Goal: Communication & Community: Answer question/provide support

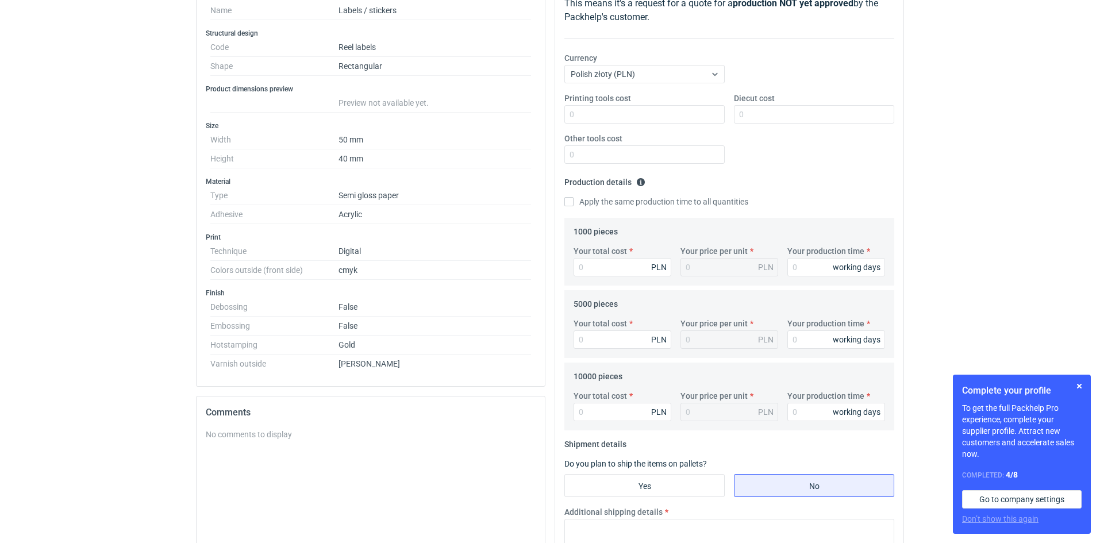
scroll to position [355, 0]
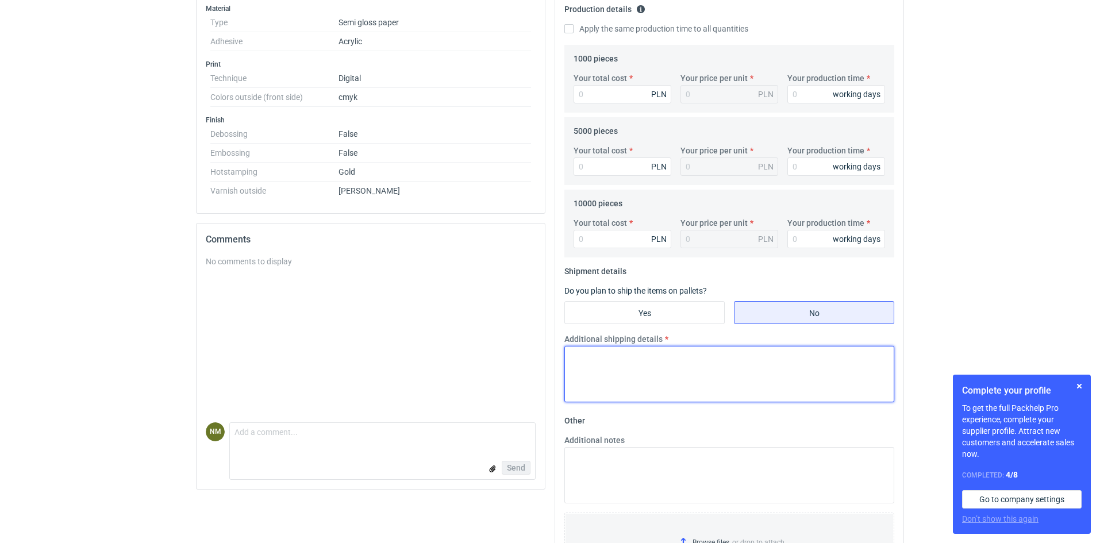
click at [579, 364] on textarea "Additional shipping details" at bounding box center [730, 374] width 330 height 56
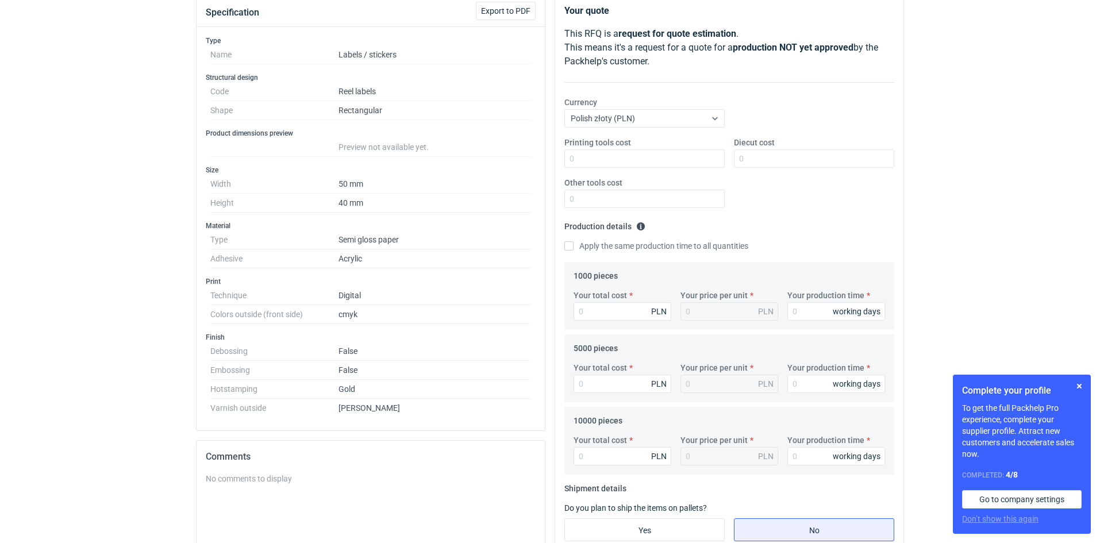
scroll to position [67, 0]
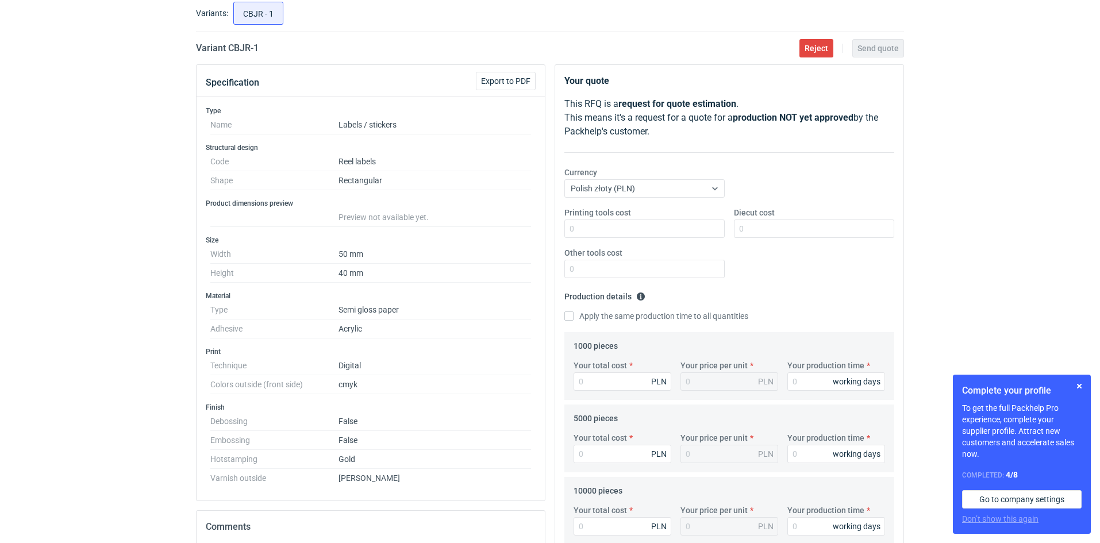
type textarea "."
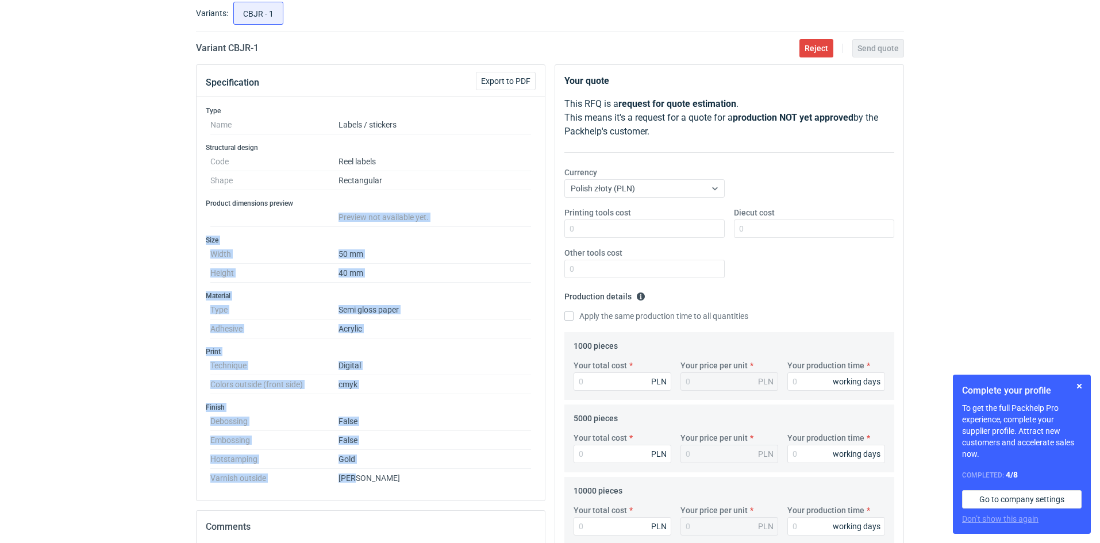
drag, startPoint x: 362, startPoint y: 482, endPoint x: 329, endPoint y: 212, distance: 272.8
click at [329, 212] on div "Type Name Labels / stickers Structural design Code Reel labels Shape Rectangula…" at bounding box center [371, 299] width 348 height 404
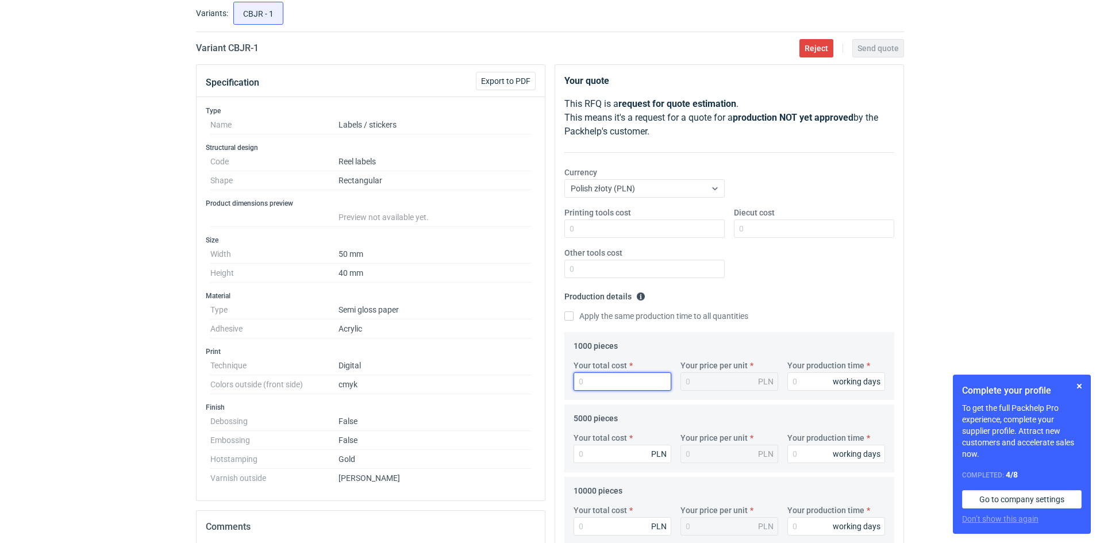
click at [618, 381] on input "Your total cost" at bounding box center [623, 382] width 98 height 18
paste input "527"
type input "527"
type input "0.53"
type input "527"
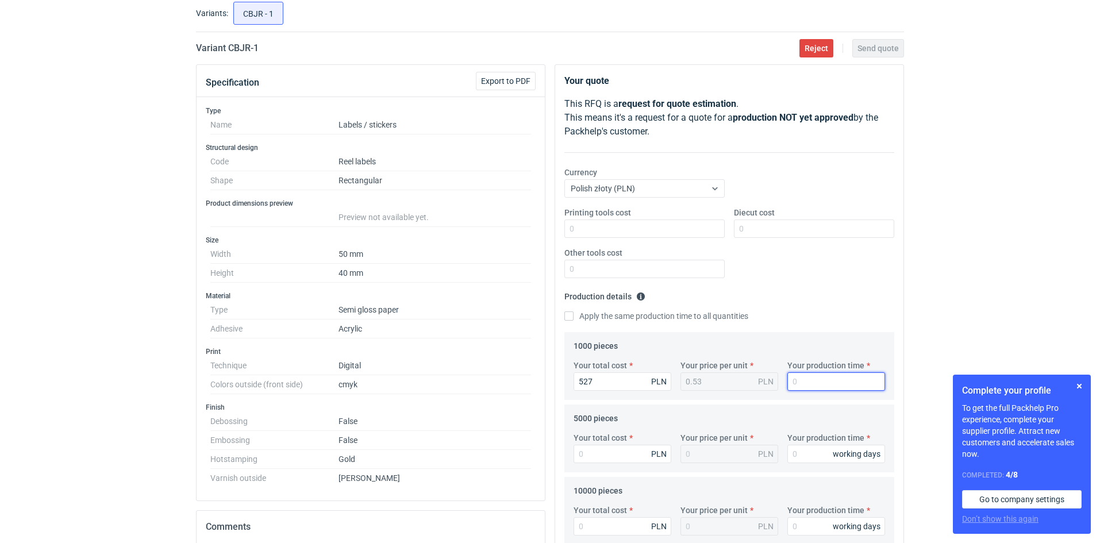
click at [823, 383] on input "Your production time" at bounding box center [837, 382] width 98 height 18
type input "5"
click at [612, 454] on input "Your total cost" at bounding box center [623, 454] width 98 height 18
paste input "863.91"
type input "863.91"
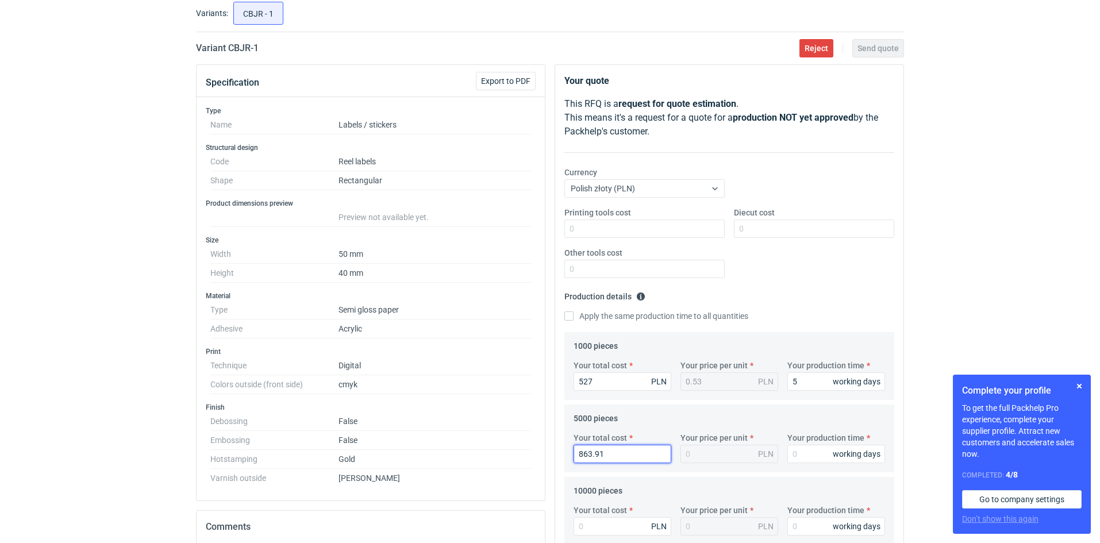
type input "0.17"
type input "863.91"
click at [803, 451] on input "Your production time" at bounding box center [837, 454] width 98 height 18
type input "5"
click at [600, 526] on input "Your total cost" at bounding box center [623, 526] width 98 height 18
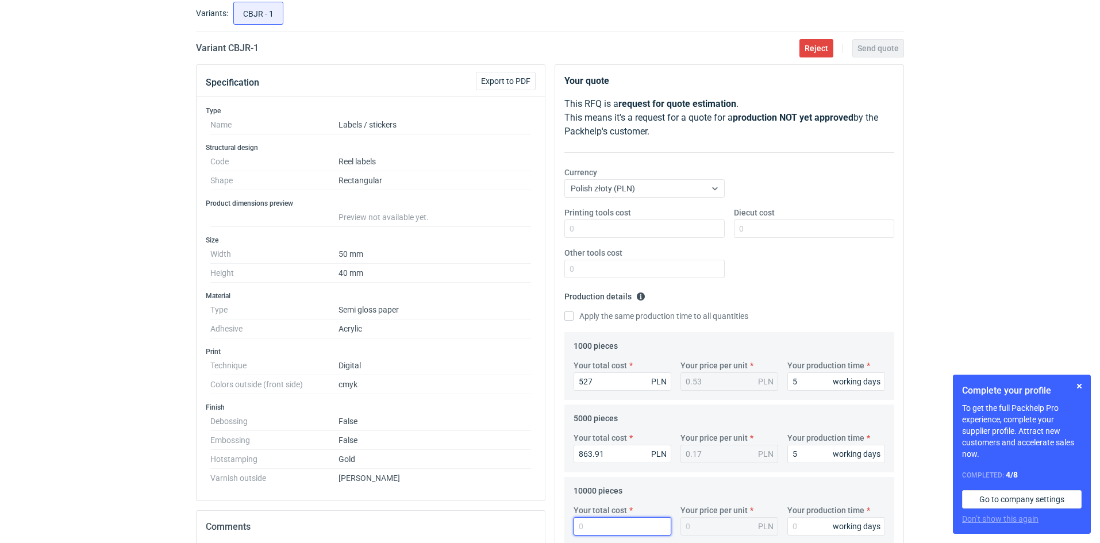
paste input "1268.65"
type input "1268.65"
type input "0.13"
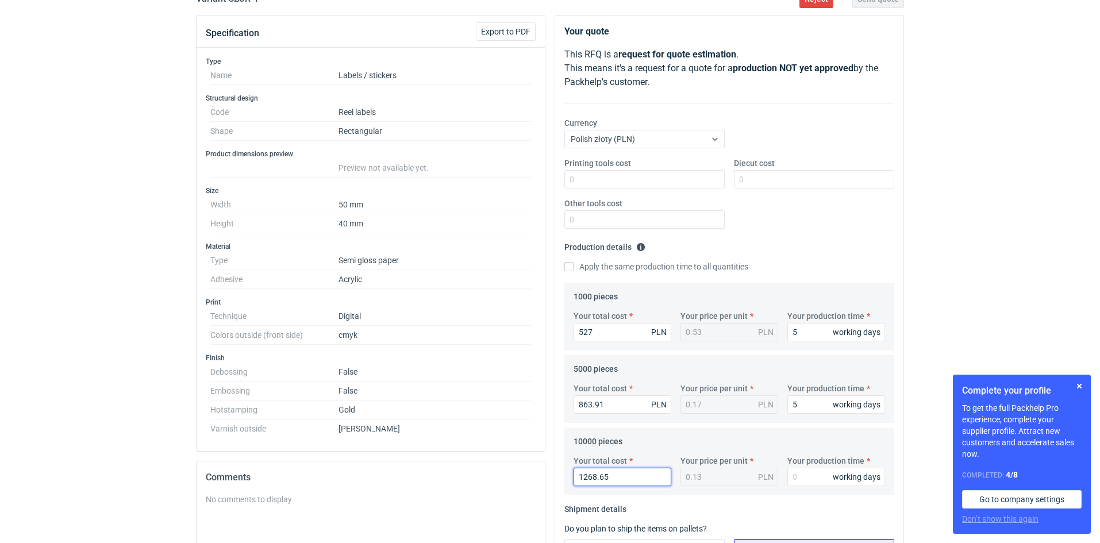
scroll to position [182, 0]
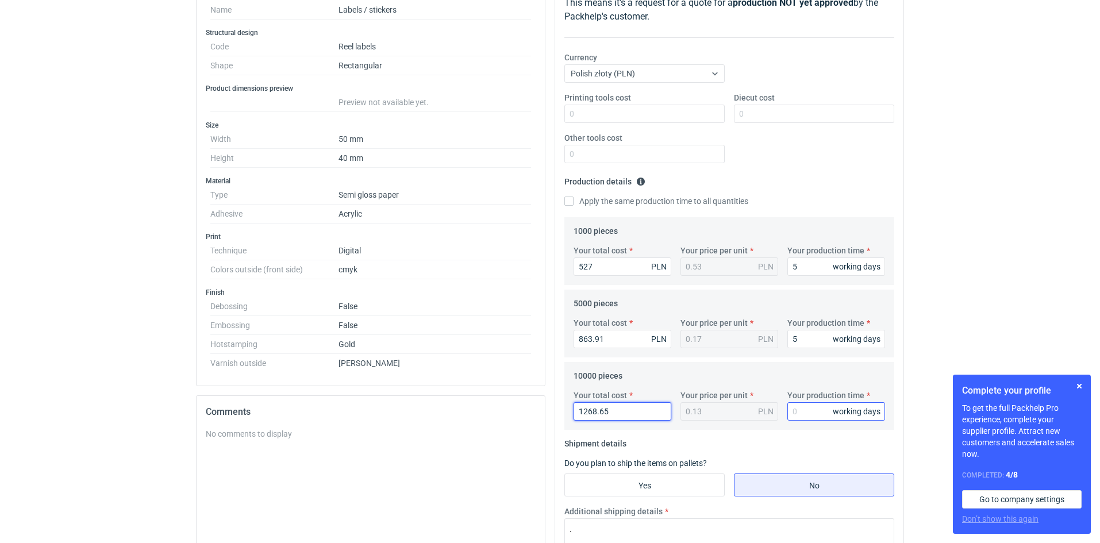
type input "1268.65"
click at [803, 412] on input "Your production time" at bounding box center [837, 411] width 98 height 18
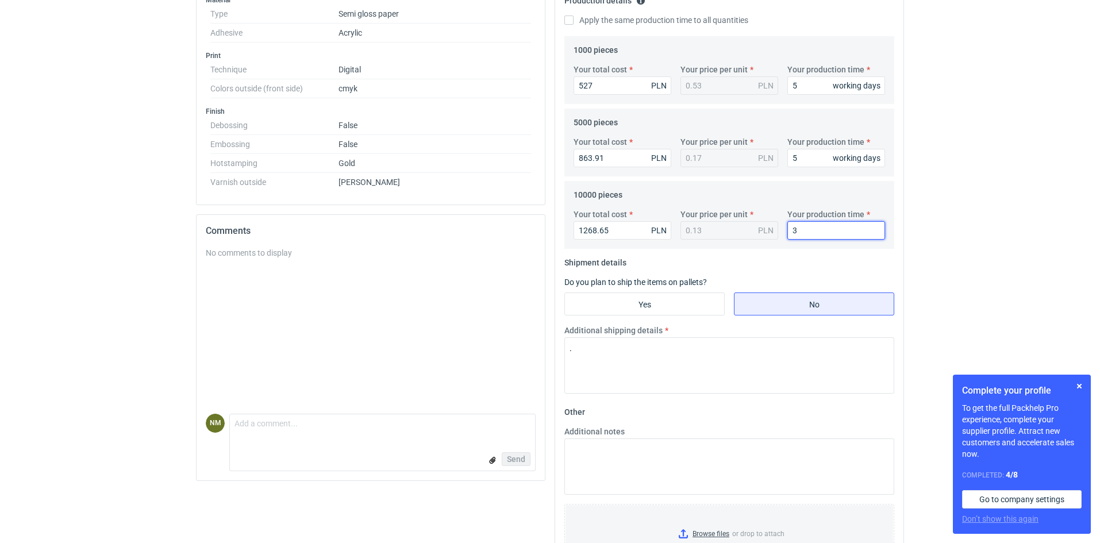
scroll to position [412, 0]
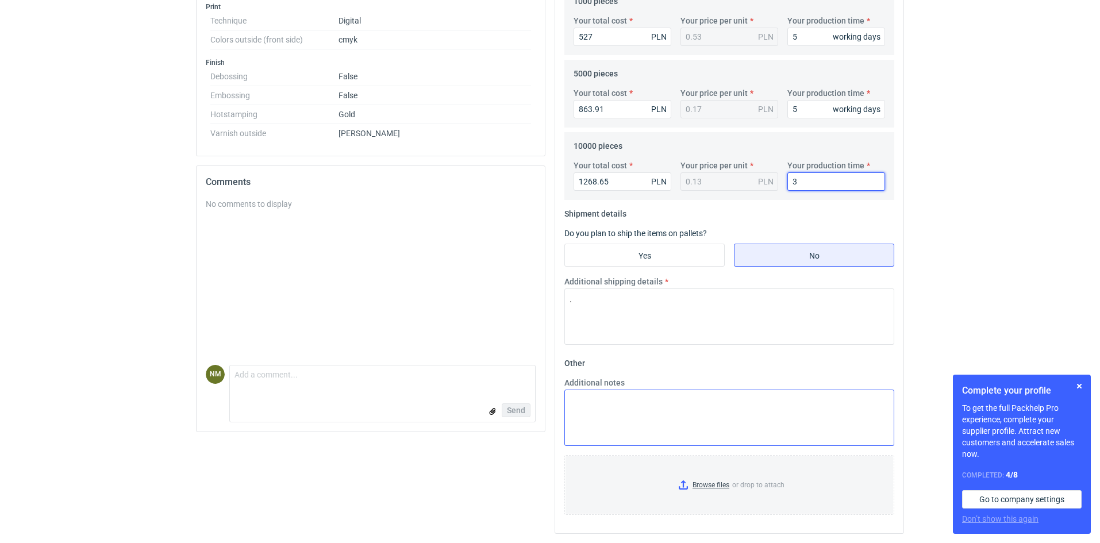
type input "3"
click at [605, 418] on textarea "Additional notes" at bounding box center [730, 418] width 330 height 56
click at [680, 411] on textarea "Wycena: Papier półpołysk, klej standard - lakier mat + folia gold 3D - 50x40 mm…" at bounding box center [730, 418] width 330 height 56
click at [841, 411] on textarea "Wycena: Papier półpołysk, klej standard - lakier mat + folia gold 3D - 50x40 mm…" at bounding box center [730, 418] width 330 height 56
click at [695, 413] on textarea "Wycena: Papier półpołysk, klej standard - lakier mat + folia gold 3D - 50x40 mm…" at bounding box center [730, 418] width 330 height 56
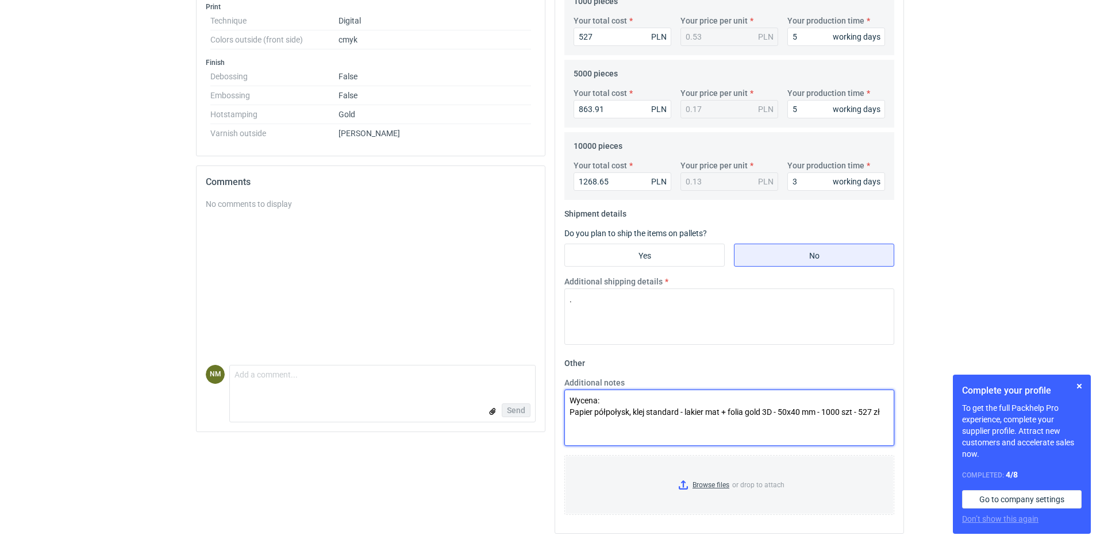
click at [695, 413] on textarea "Wycena: Papier półpołysk, klej standard - lakier mat + folia gold 3D - 50x40 mm…" at bounding box center [730, 418] width 330 height 56
click at [887, 413] on textarea "Wycena: Papier półpołysk, klej standard - lakier mat + folia gold 3D - 50x40 mm…" at bounding box center [730, 418] width 330 height 56
paste textarea "Papier półpołysk, klej standard - lakier mat + folia gold 3D - 50x40 mm - 1000 …"
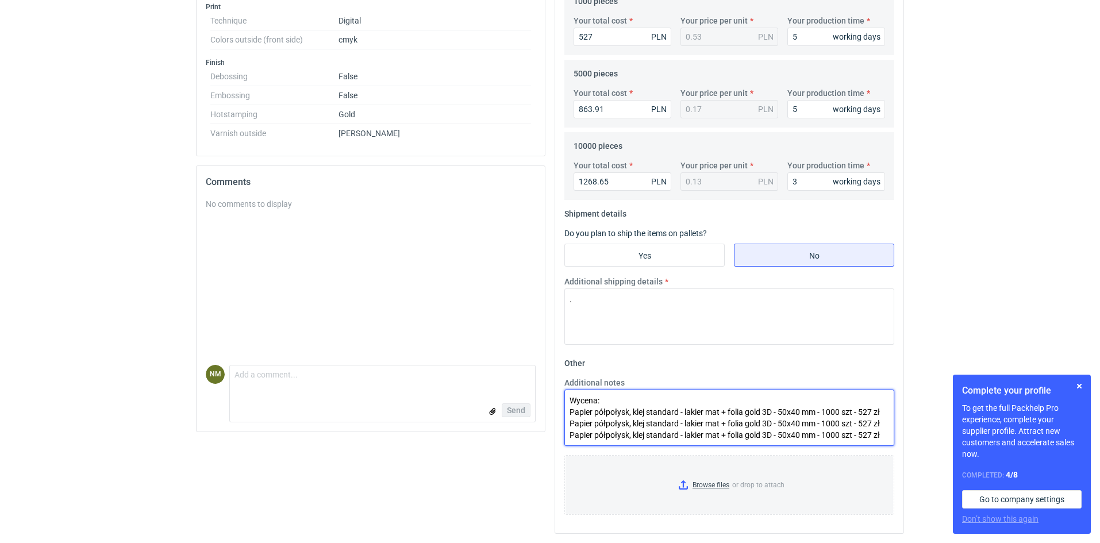
click at [827, 426] on textarea "Wycena: Papier półpołysk, klej standard - lakier mat + folia gold 3D - 50x40 mm…" at bounding box center [730, 418] width 330 height 56
click at [829, 435] on textarea "Wycena: Papier półpołysk, klej standard - lakier mat + folia gold 3D - 50x40 mm…" at bounding box center [730, 418] width 330 height 56
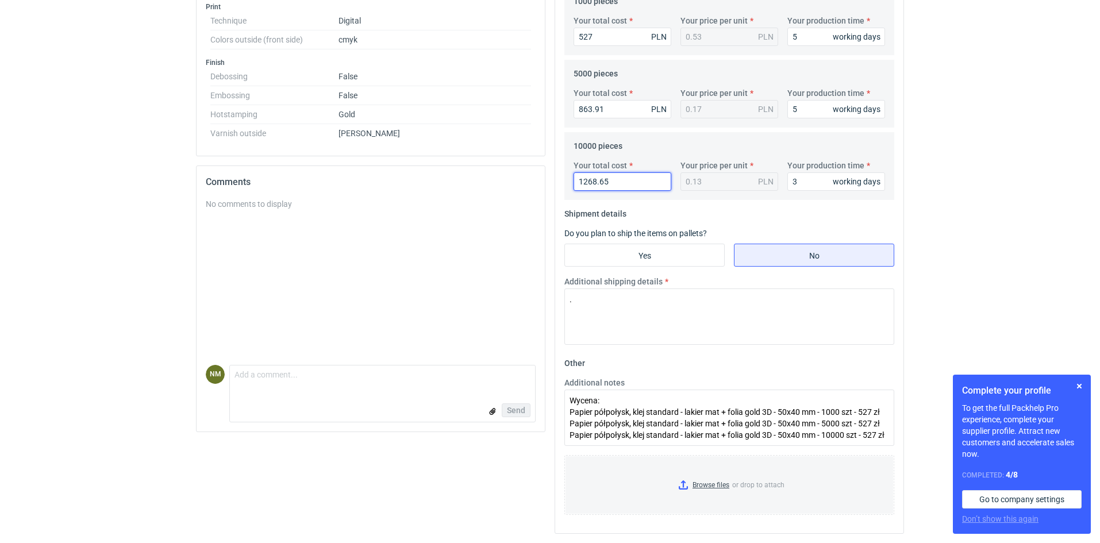
click at [606, 177] on input "1268.65" at bounding box center [623, 181] width 98 height 18
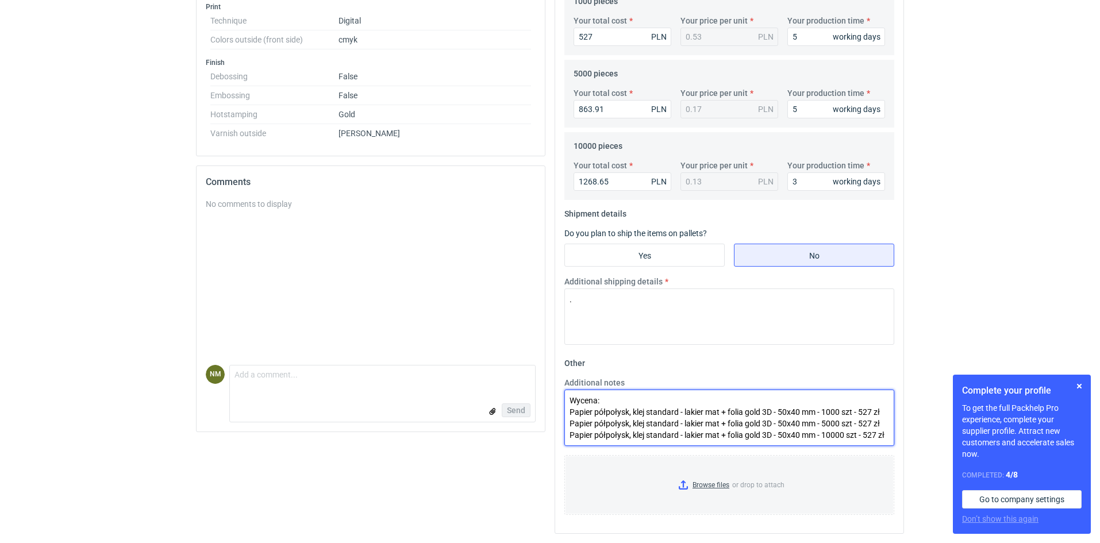
click at [873, 438] on textarea "Wycena: Papier półpołysk, klej standard - lakier mat + folia gold 3D - 50x40 mm…" at bounding box center [730, 418] width 330 height 56
paste textarea "1268,65"
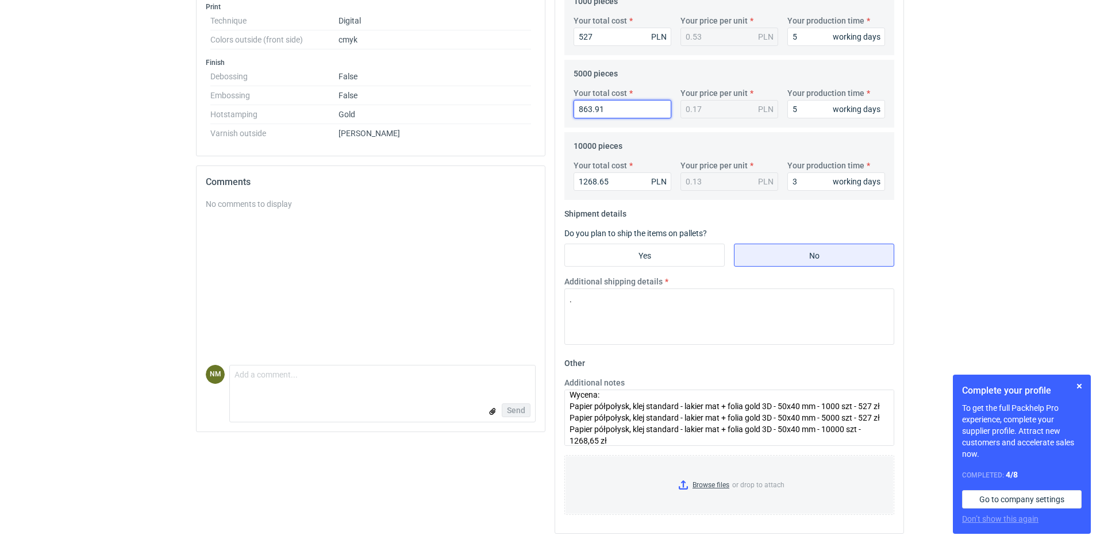
click at [590, 109] on input "863.91" at bounding box center [623, 109] width 98 height 18
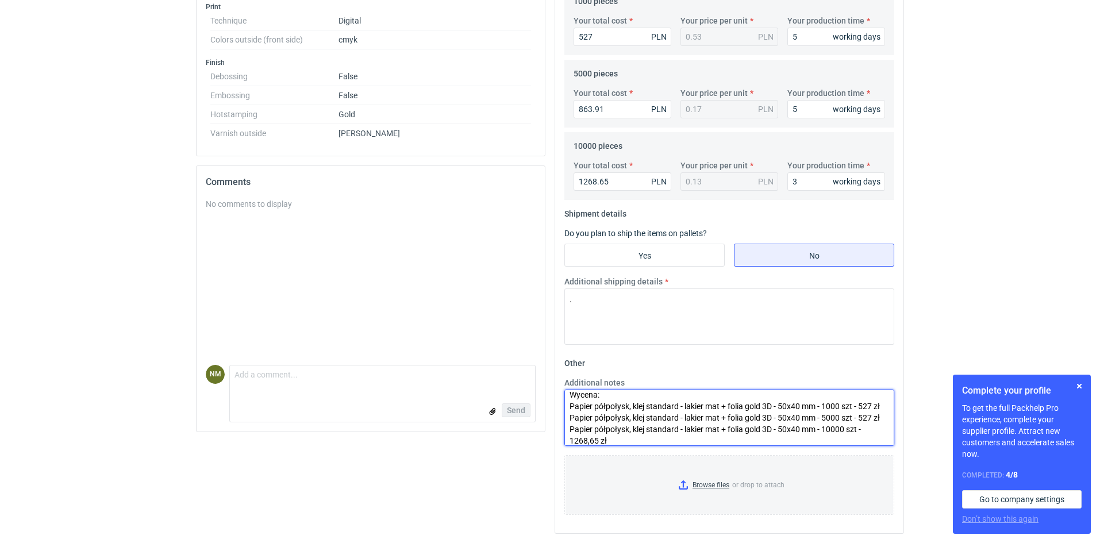
click at [866, 420] on textarea "Wycena: Papier półpołysk, klej standard - lakier mat + folia gold 3D - 50x40 mm…" at bounding box center [730, 418] width 330 height 56
paste textarea "863,91"
click at [870, 418] on textarea "Wycena: Papier półpołysk, klej standard - lakier mat + folia gold 3D - 50x40 mm…" at bounding box center [730, 418] width 330 height 56
click at [683, 408] on textarea "Wycena: Papier półpołysk, klej standard - lakier mat + folia gold 3D - 50x40 mm…" at bounding box center [730, 418] width 330 height 56
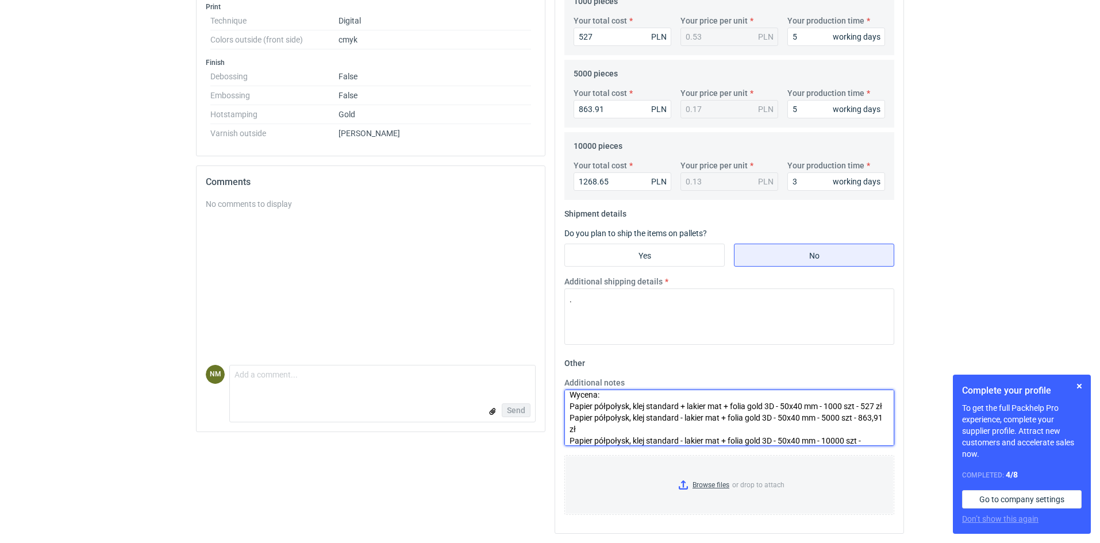
click at [683, 415] on textarea "Wycena: Papier półpołysk, klej standard + lakier mat + folia gold 3D - 50x40 mm…" at bounding box center [730, 418] width 330 height 56
click at [684, 443] on textarea "Wycena: Papier półpołysk, klej standard + lakier mat + folia gold 3D - 50x40 mm…" at bounding box center [730, 418] width 330 height 56
drag, startPoint x: 680, startPoint y: 442, endPoint x: 688, endPoint y: 440, distance: 7.8
click at [682, 440] on textarea "Wycena: Papier półpołysk, klej standard + lakier mat + folia gold 3D - 50x40 mm…" at bounding box center [730, 418] width 330 height 56
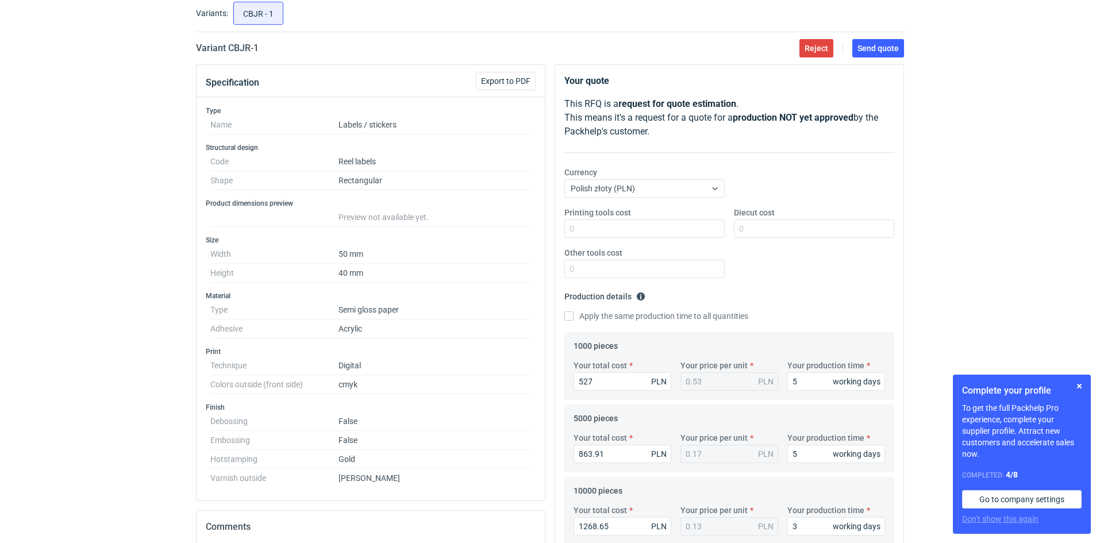
scroll to position [0, 0]
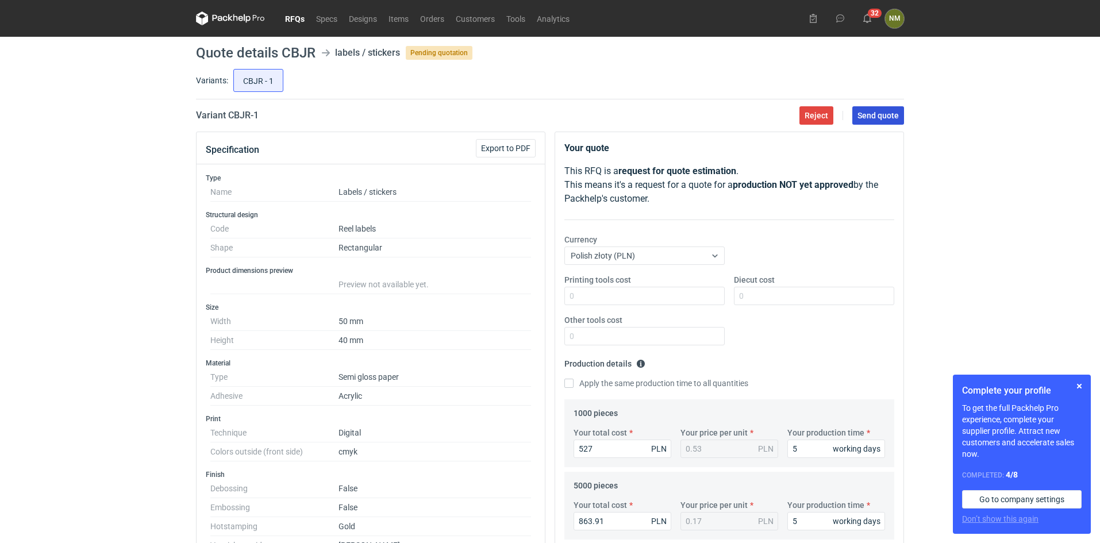
type textarea "Wycena: Papier półpołysk, klej standard + lakier mat + folia gold 3D - 50x40 mm…"
click at [885, 114] on span "Send quote" at bounding box center [878, 116] width 41 height 8
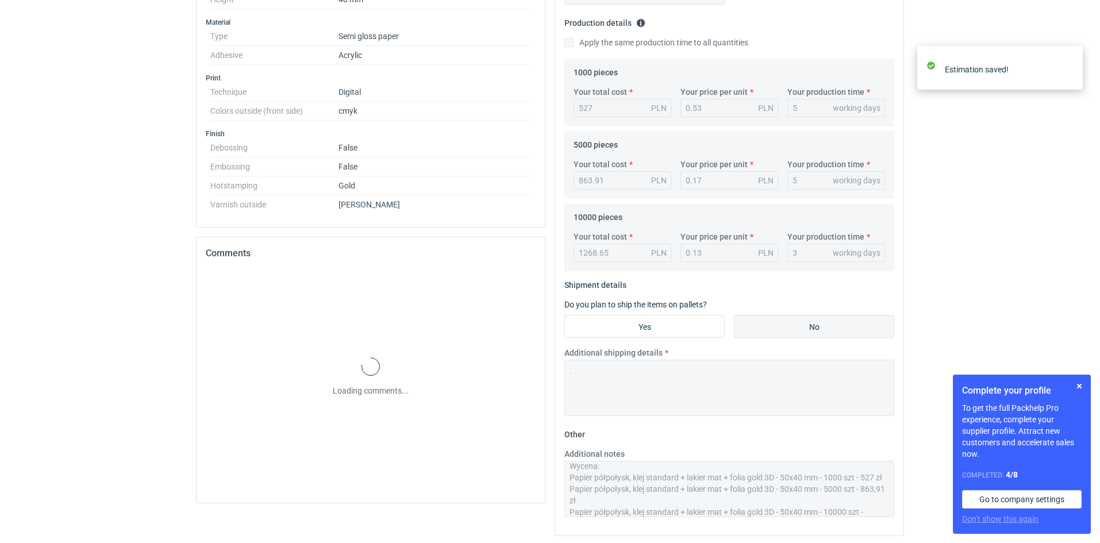
scroll to position [343, 0]
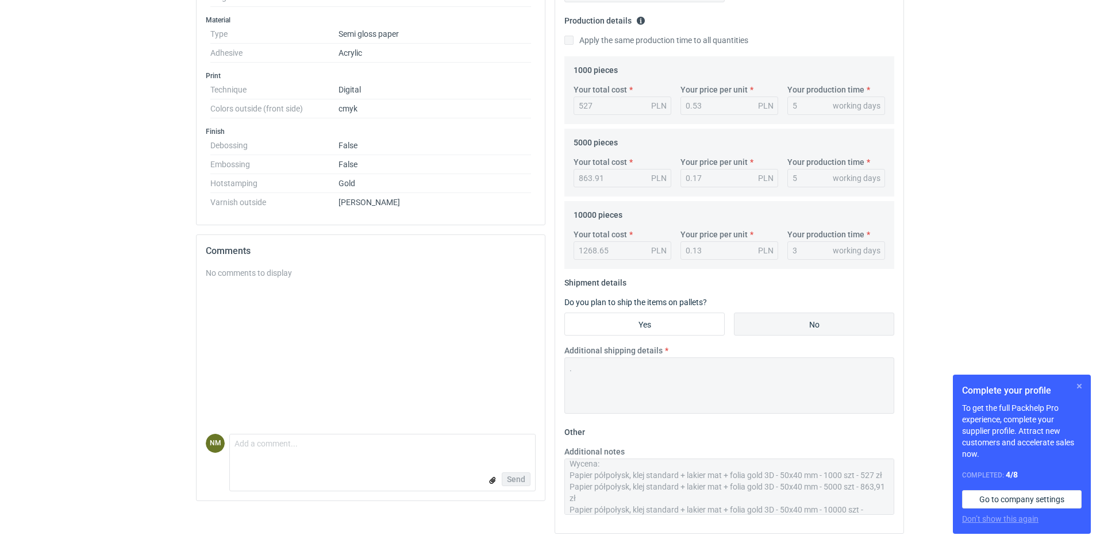
click at [1080, 388] on button "button" at bounding box center [1080, 386] width 14 height 14
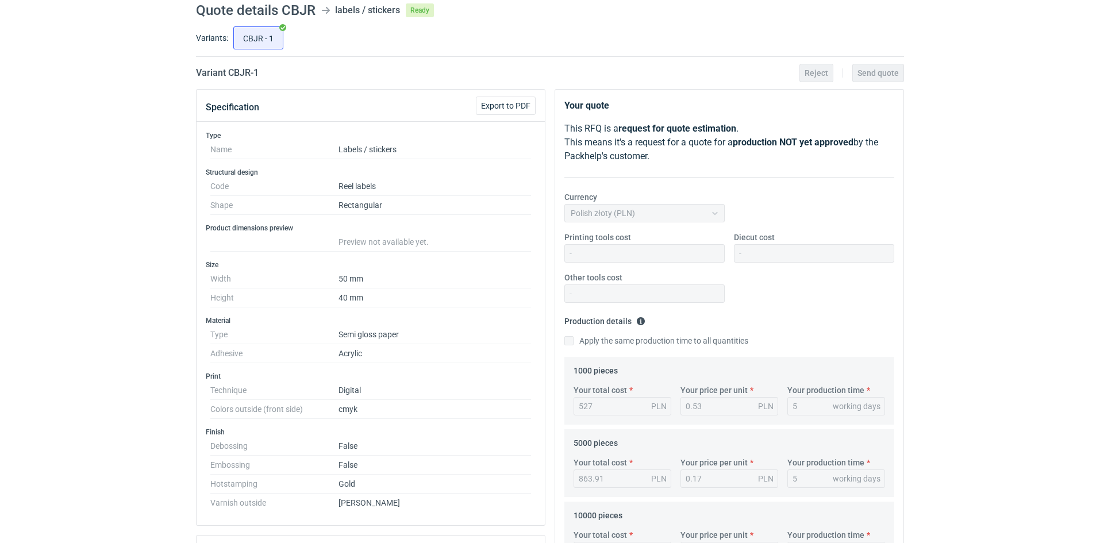
scroll to position [0, 0]
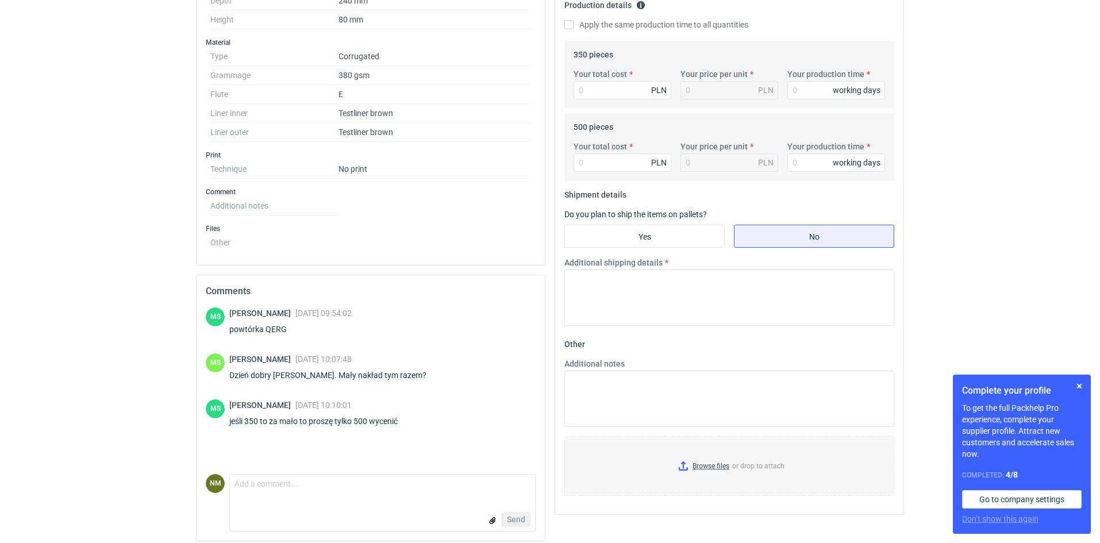
scroll to position [366, 0]
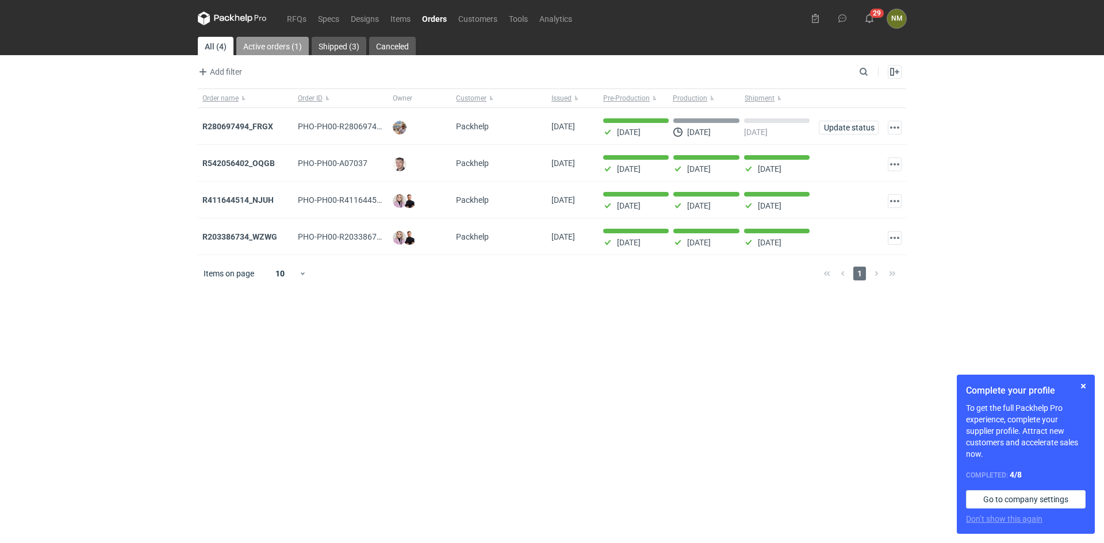
click at [293, 43] on link "Active orders (1)" at bounding box center [272, 46] width 72 height 18
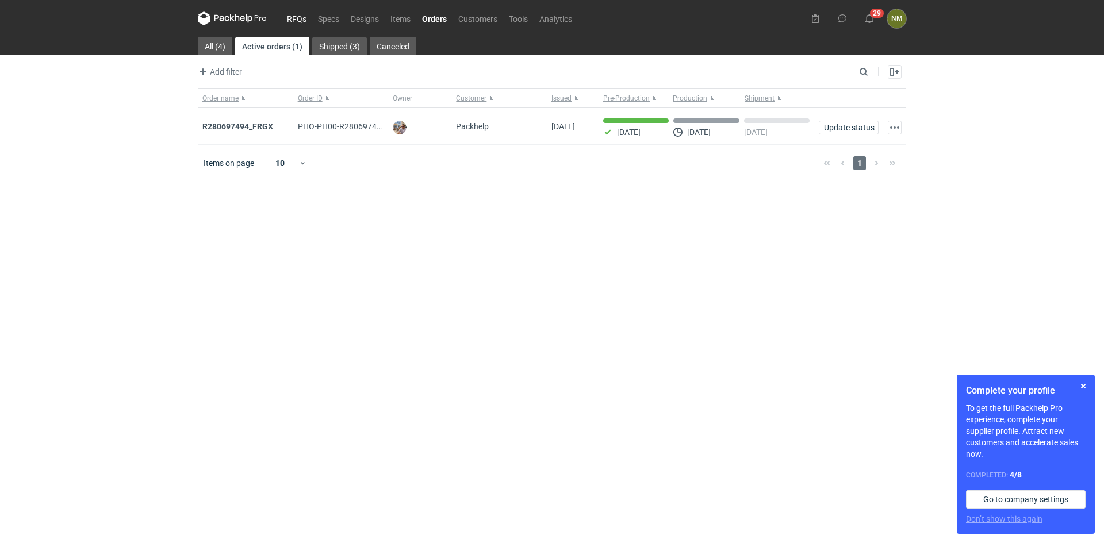
click at [300, 17] on link "RFQs" at bounding box center [296, 18] width 31 height 14
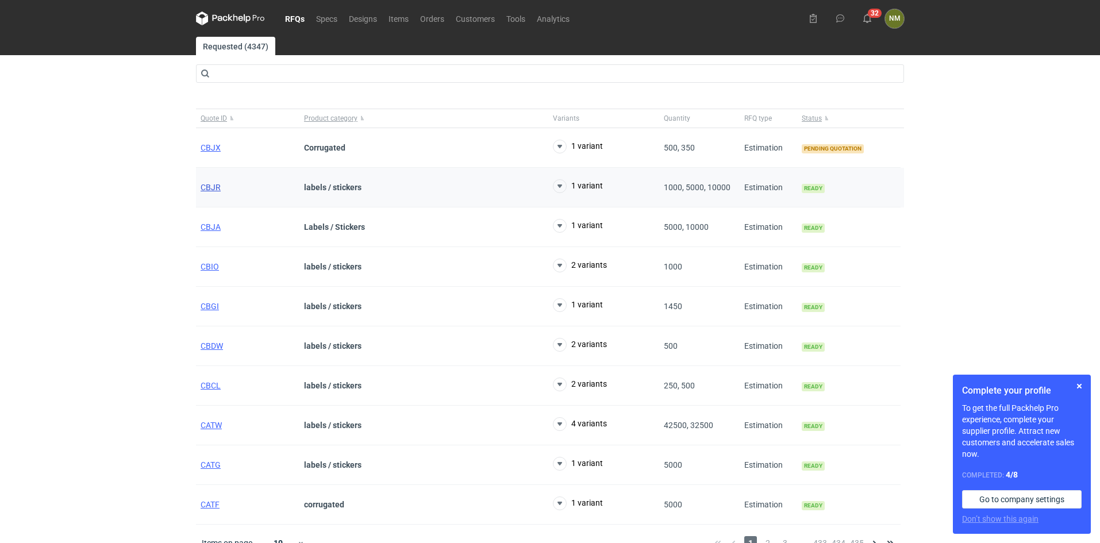
click at [218, 188] on span "CBJR" at bounding box center [211, 187] width 20 height 9
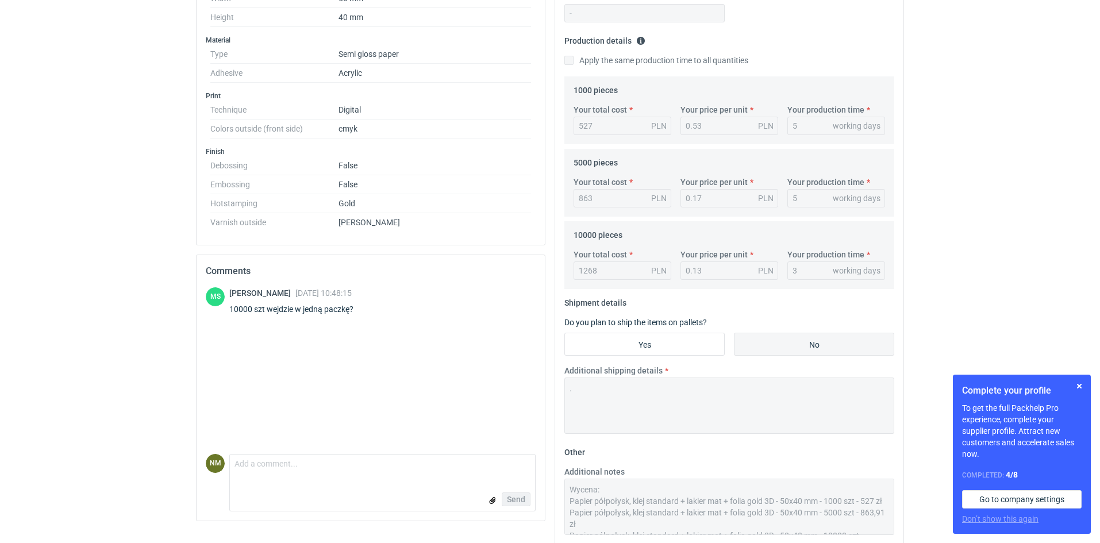
scroll to position [343, 0]
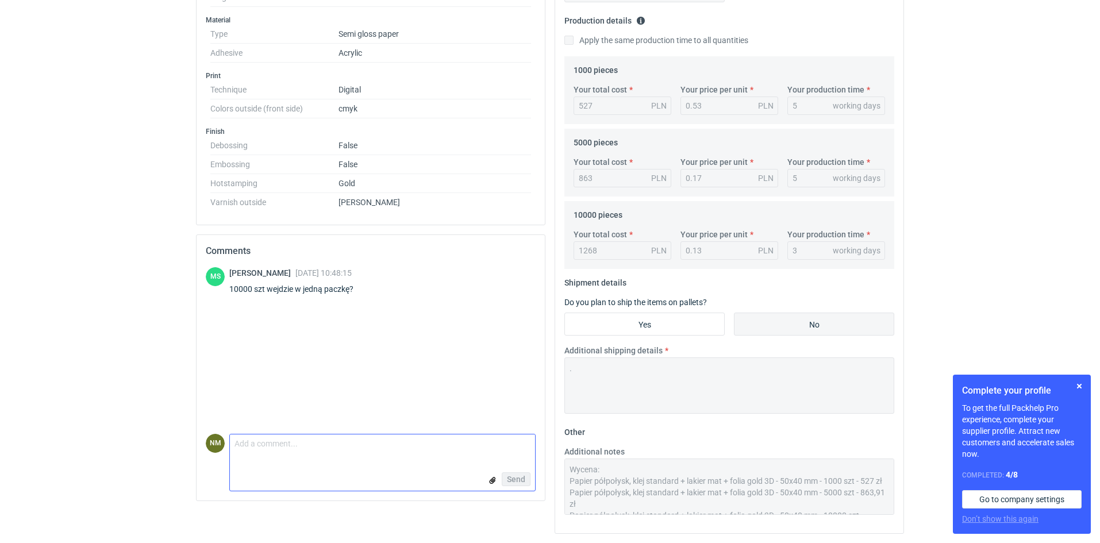
click at [289, 450] on textarea "Comment message" at bounding box center [382, 447] width 305 height 24
click at [294, 450] on textarea "Comment message" at bounding box center [382, 447] width 305 height 24
click at [296, 460] on form "Comment message Send" at bounding box center [382, 462] width 306 height 57
click at [333, 445] on textarea "Comment message" at bounding box center [382, 447] width 305 height 24
type textarea "W"
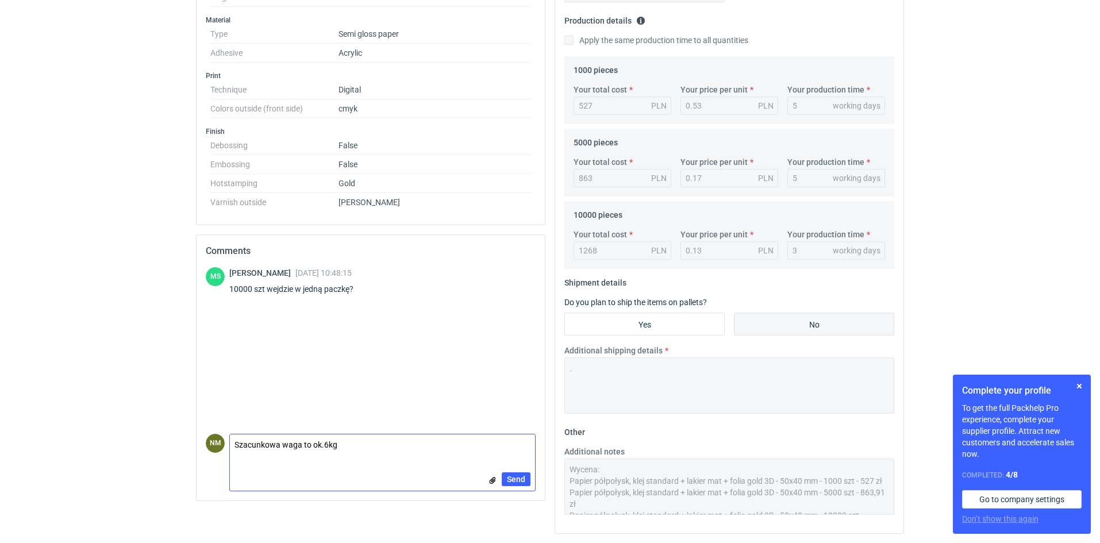
click at [327, 444] on textarea "Szacunkowa waga to ok.6kg" at bounding box center [382, 447] width 305 height 24
click at [356, 445] on textarea "Szacunkowa waga to ok.6 kg" at bounding box center [382, 447] width 305 height 24
click at [344, 444] on textarea "Szacunkowa waga to ok.6 kg, powinna być 1 paczka" at bounding box center [382, 447] width 305 height 24
click at [342, 445] on textarea "Szacunkowa waga to ok.6 kg, powinna być 1 paczka" at bounding box center [382, 447] width 305 height 24
click at [372, 445] on textarea "Szacunkowa waga to ok.6 kg, z założenpowinna być 1 paczka" at bounding box center [382, 447] width 305 height 24
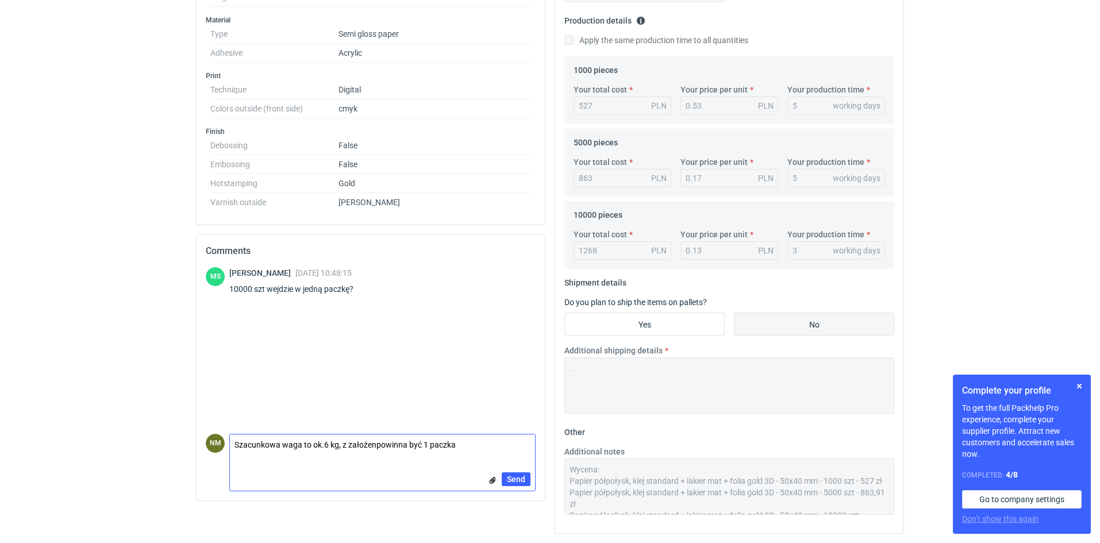
click at [375, 443] on textarea "Szacunkowa waga to ok.6 kg, z założenpowinna być 1 paczka" at bounding box center [382, 447] width 305 height 24
click at [471, 443] on textarea "Szacunkowa waga to ok.6 kg, z założenia powinna być 1 paczka" at bounding box center [382, 447] width 305 height 24
click at [258, 448] on textarea "Szacunkowa waga to ok.6 kg, z założenia powinna być 1 paczka, ale o ostatecznych" at bounding box center [382, 443] width 305 height 32
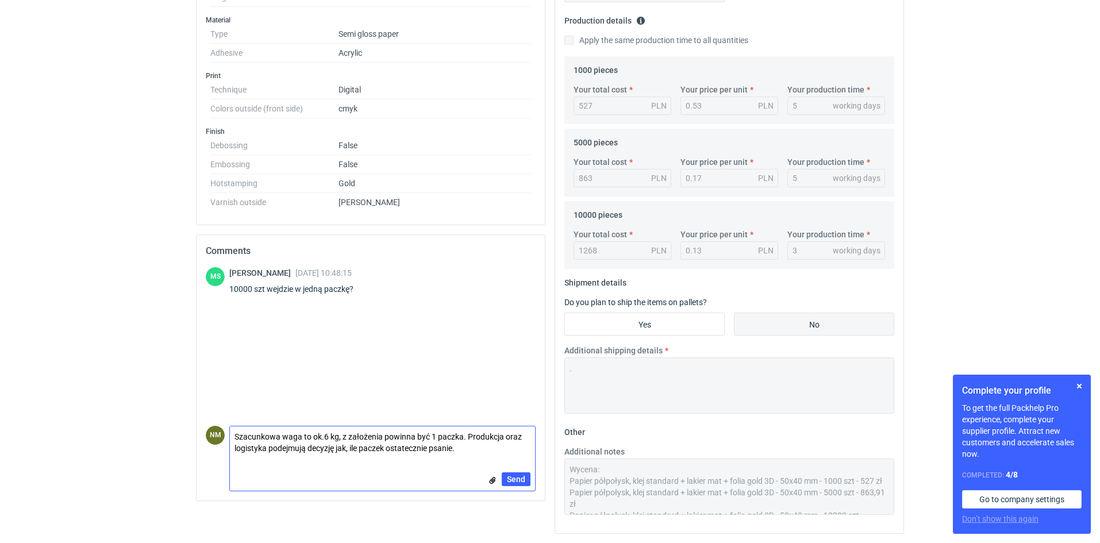
click at [435, 452] on textarea "Szacunkowa waga to ok.6 kg, z założenia powinna być 1 paczka. Produkcja oraz lo…" at bounding box center [382, 443] width 305 height 32
click at [451, 447] on textarea "Szacunkowa waga to ok.6 kg, z założenia powinna być 1 paczka. Produkcja oraz lo…" at bounding box center [382, 443] width 305 height 32
click at [467, 435] on textarea "Szacunkowa waga to ok.6 kg, z założenia powinna być 1 paczka. Produkcja oraz lo…" at bounding box center [382, 443] width 305 height 32
type textarea "Szacunkowa waga to ok.6 kg, z założenia powinna być 1 paczka. Produkcja oraz lo…"
click at [516, 480] on span "Send" at bounding box center [516, 479] width 18 height 8
